Goal: Information Seeking & Learning: Learn about a topic

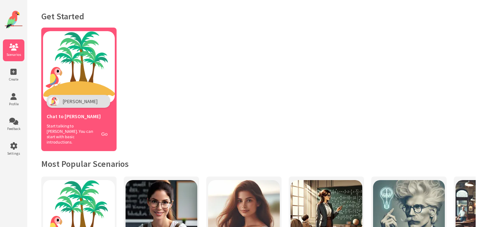
click at [87, 102] on img at bounding box center [79, 67] width 72 height 72
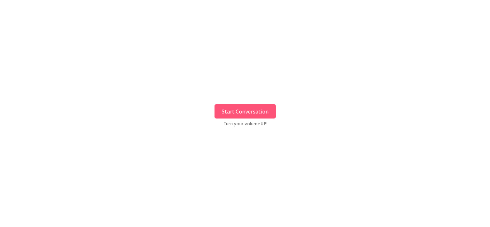
click at [238, 108] on button "Start Conversation" at bounding box center [244, 111] width 61 height 14
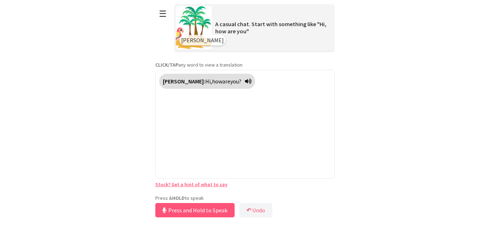
drag, startPoint x: 194, startPoint y: 194, endPoint x: 183, endPoint y: 213, distance: 22.2
click at [183, 213] on button "Press and Hold to Speak" at bounding box center [194, 210] width 79 height 14
click at [183, 213] on button "Release to Stop Speaking" at bounding box center [193, 210] width 77 height 14
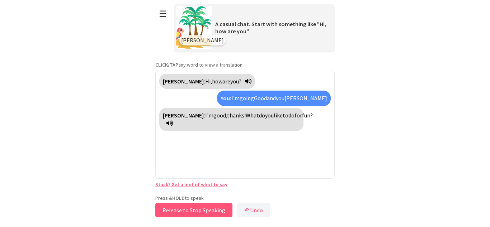
click at [183, 213] on button "Release to Stop Speaking" at bounding box center [193, 210] width 77 height 14
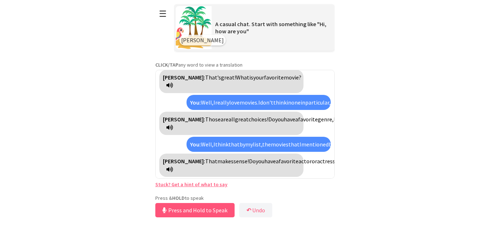
scroll to position [96, 0]
click at [106, 165] on html "**********" at bounding box center [245, 113] width 490 height 227
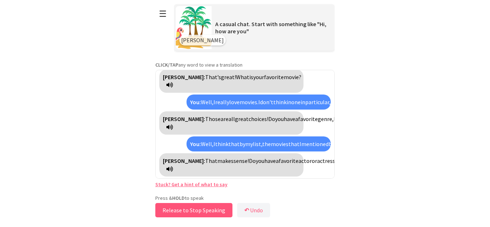
click at [169, 211] on button "Release to Stop Speaking" at bounding box center [193, 210] width 77 height 14
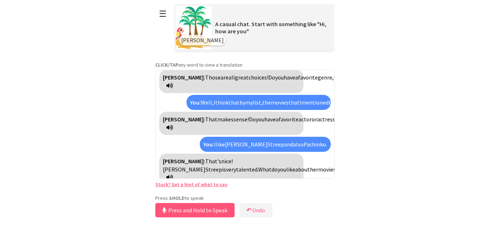
scroll to position [138, 0]
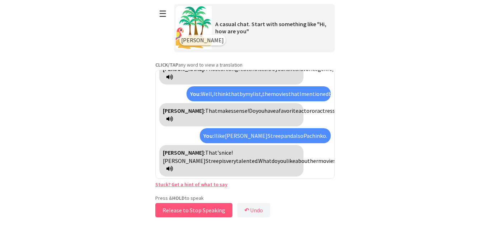
click at [180, 210] on button "Release to Stop Speaking" at bounding box center [193, 210] width 77 height 14
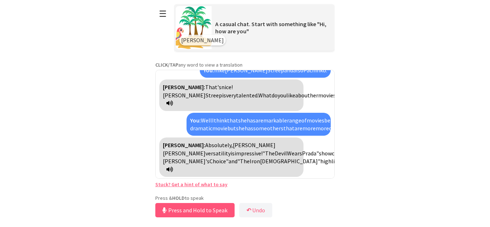
scroll to position [237, 0]
click at [209, 210] on button "Release to Stop Speaking" at bounding box center [193, 210] width 77 height 14
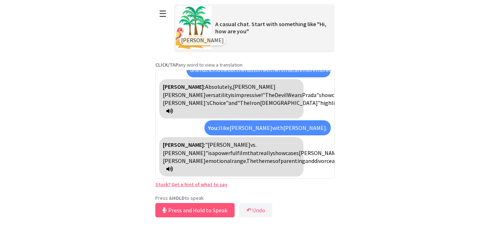
scroll to position [303, 0]
click at [209, 210] on button "Release to Stop Speaking" at bounding box center [193, 210] width 77 height 14
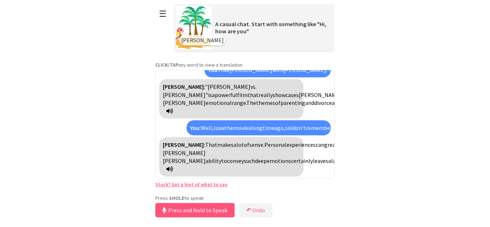
scroll to position [425, 0]
click at [208, 212] on button "Release to Stop Speaking" at bounding box center [193, 210] width 77 height 14
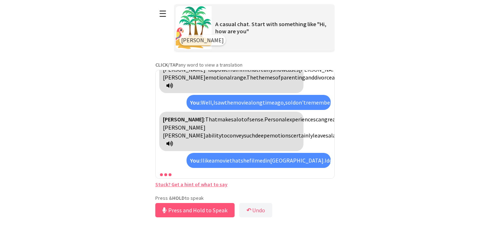
scroll to position [524, 0]
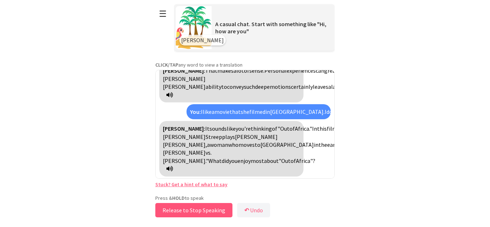
click at [208, 212] on button "Release to Stop Speaking" at bounding box center [193, 210] width 77 height 14
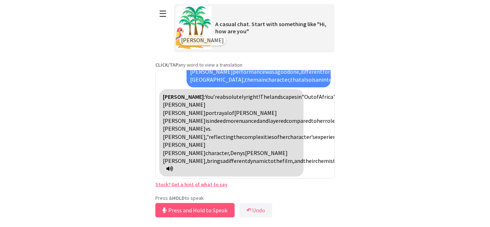
scroll to position [694, 0]
click at [208, 212] on button "Release to Stop Speaking" at bounding box center [193, 210] width 77 height 14
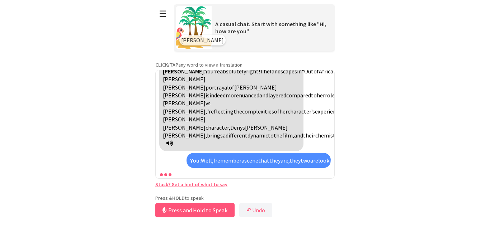
scroll to position [848, 0]
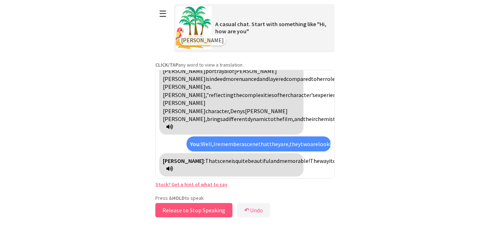
click at [208, 212] on button "Release to Stop Speaking" at bounding box center [193, 210] width 77 height 14
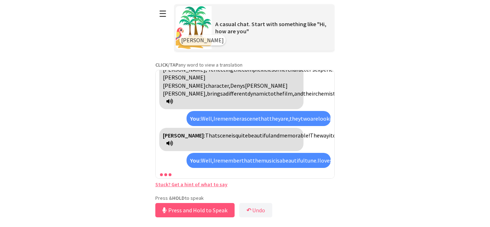
scroll to position [947, 0]
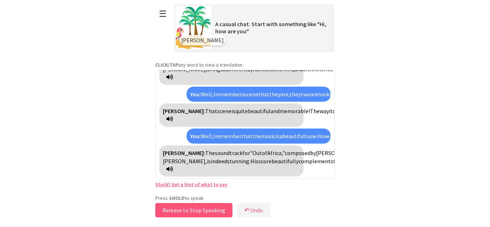
click at [208, 212] on button "Release to Stop Speaking" at bounding box center [193, 210] width 77 height 14
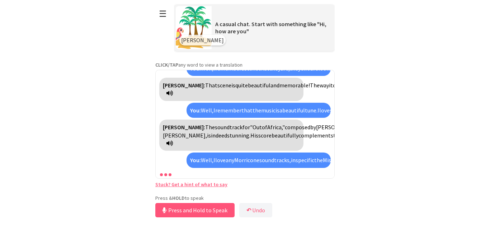
scroll to position [1053, 0]
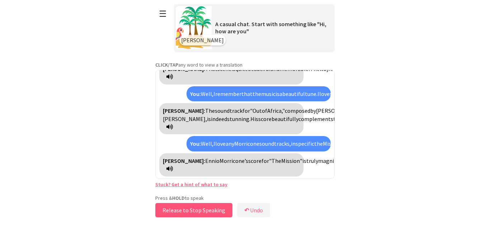
click at [208, 212] on button "Release to Stop Speaking" at bounding box center [193, 210] width 77 height 14
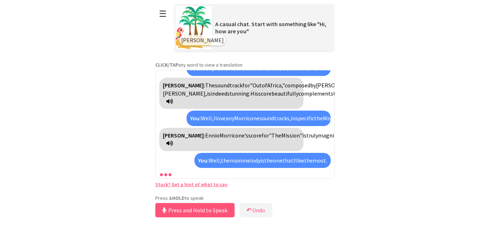
scroll to position [1143, 0]
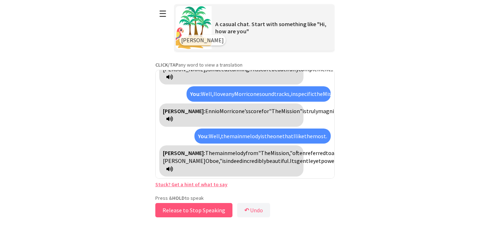
click at [208, 212] on button "Release to Stop Speaking" at bounding box center [193, 210] width 77 height 14
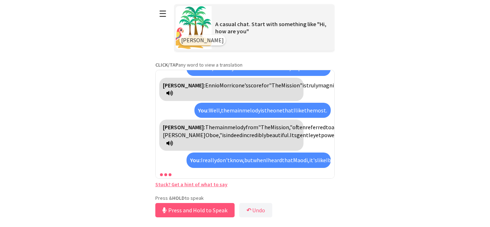
scroll to position [1298, 0]
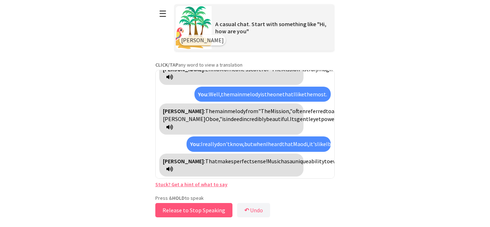
click at [176, 211] on button "Release to Stop Speaking" at bounding box center [193, 210] width 77 height 14
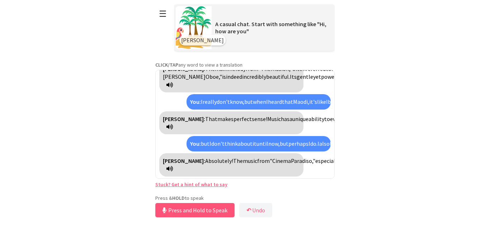
scroll to position [1468, 0]
click at [176, 211] on button "Release to Stop Speaking" at bounding box center [193, 210] width 77 height 14
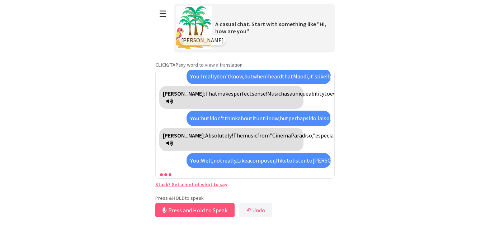
scroll to position [1591, 0]
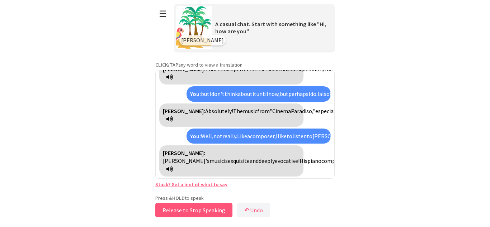
click at [176, 211] on button "Release to Stop Speaking" at bounding box center [193, 210] width 77 height 14
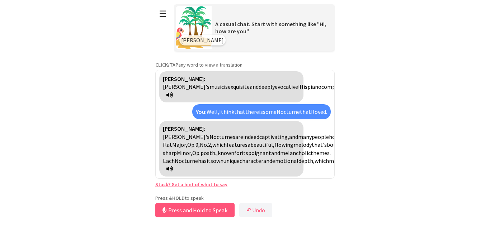
scroll to position [1705, 0]
click at [176, 211] on button "Release to Stop Speaking" at bounding box center [193, 210] width 77 height 14
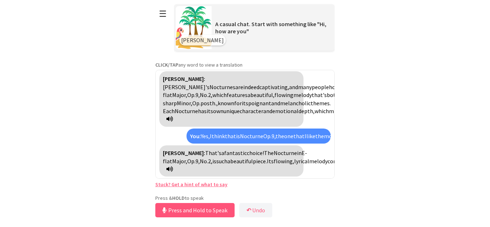
scroll to position [1819, 0]
click at [176, 211] on button "Release to Stop Speaking" at bounding box center [193, 210] width 77 height 14
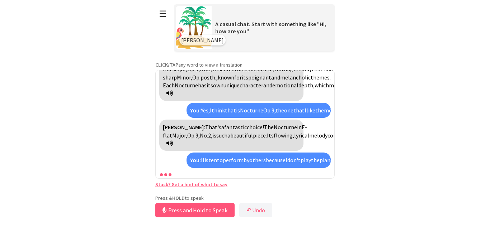
scroll to position [1957, 0]
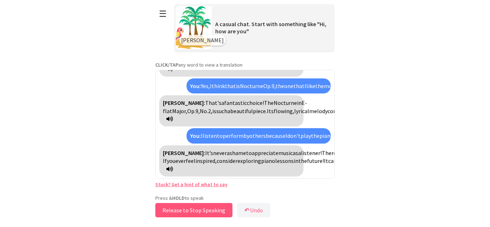
click at [176, 211] on button "Release to Stop Speaking" at bounding box center [193, 210] width 77 height 14
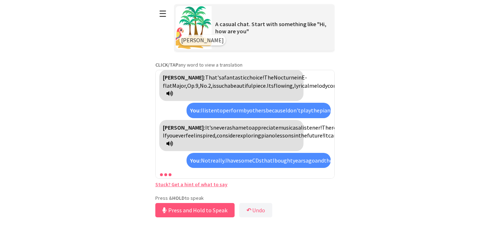
scroll to position [2064, 0]
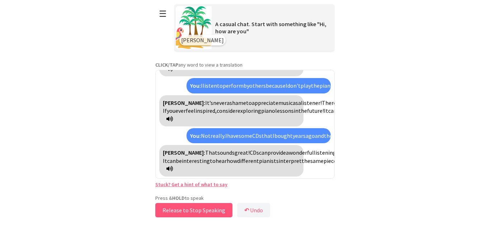
click at [176, 211] on button "Release to Stop Speaking" at bounding box center [193, 210] width 77 height 14
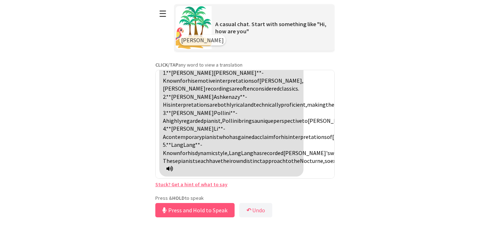
scroll to position [2259, 0]
click at [214, 208] on button "Release to Stop Speaking" at bounding box center [193, 210] width 77 height 14
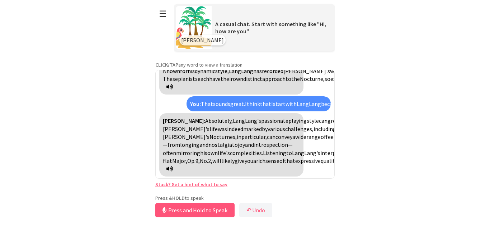
scroll to position [2445, 0]
click at [185, 213] on button "Release to Stop Speaking" at bounding box center [193, 210] width 77 height 14
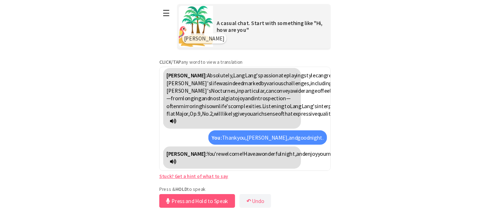
scroll to position [2495, 0]
